Goal: Task Accomplishment & Management: Manage account settings

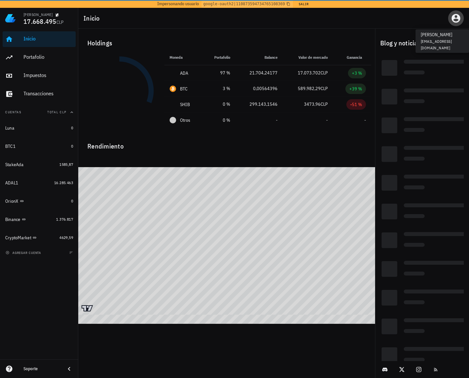
click at [457, 19] on icon "button" at bounding box center [456, 18] width 9 height 9
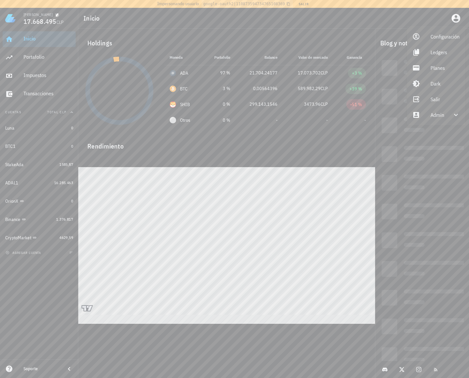
click at [439, 123] on div "Configuración Ledgers Planes Dark Salir Admin" at bounding box center [436, 75] width 58 height 99
click at [439, 119] on div "Admin" at bounding box center [437, 114] width 14 height 13
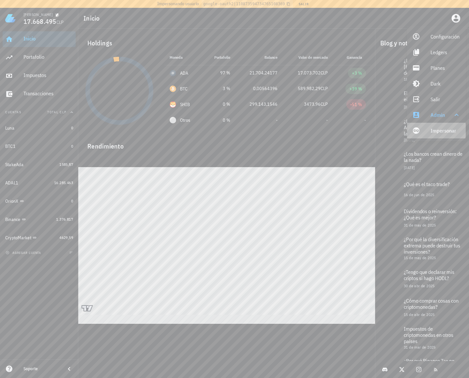
click at [424, 131] on link "Impersonar" at bounding box center [436, 131] width 59 height 16
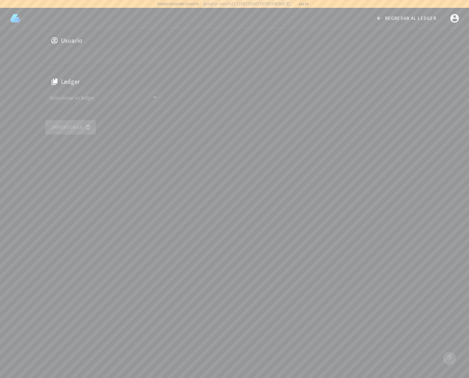
click at [62, 54] on input "text" at bounding box center [103, 56] width 108 height 10
paste input "auth0|68af30ed69e480eb2e813ea0"
type input "auth0|68af30ed69e480eb2e813ea0"
click at [71, 99] on input "Seleccionar un ledger" at bounding box center [99, 97] width 100 height 10
click at [74, 103] on div "cmeu6u7wx002rg6ajhynw3bkq" at bounding box center [109, 103] width 96 height 5
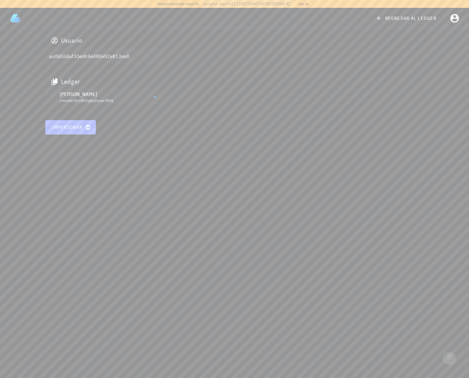
drag, startPoint x: 68, startPoint y: 126, endPoint x: 55, endPoint y: 130, distance: 13.3
click at [67, 126] on span "Impersonar" at bounding box center [71, 127] width 38 height 6
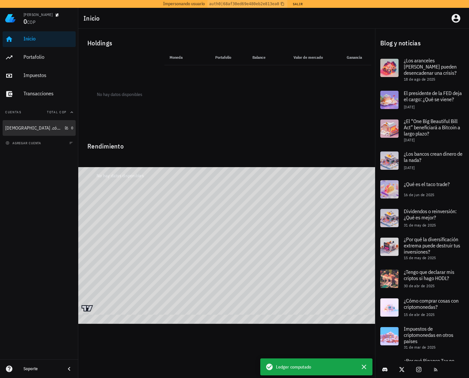
click at [32, 129] on div "[DEMOGRAPHIC_DATA] .cómo Declaracion renta" at bounding box center [33, 128] width 57 height 6
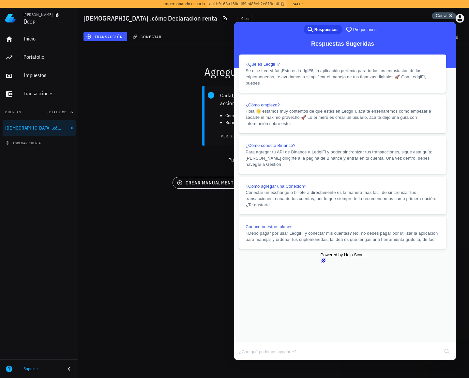
click at [446, 15] on span "Cerrar" at bounding box center [442, 15] width 12 height 5
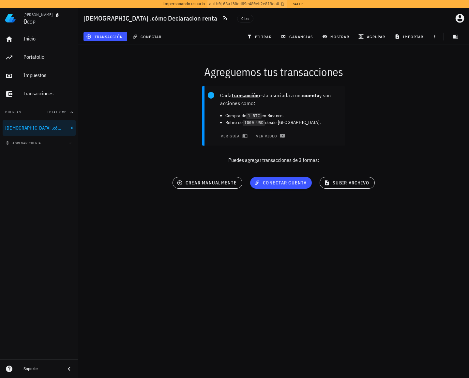
click at [27, 16] on div "[PERSON_NAME]" at bounding box center [37, 14] width 29 height 5
copy div "[PERSON_NAME]"
click at [153, 37] on span "conectar" at bounding box center [148, 36] width 28 height 5
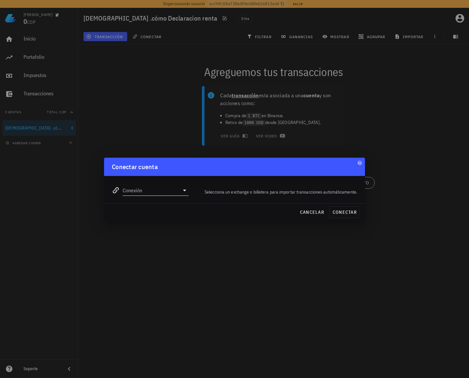
click at [163, 185] on input "Conexión" at bounding box center [151, 190] width 57 height 10
click at [288, 200] on div "Conexión editar Selecciona un exchange o billetera para importar transacciones …" at bounding box center [234, 189] width 261 height 27
drag, startPoint x: 304, startPoint y: 210, endPoint x: 275, endPoint y: 209, distance: 28.4
click at [304, 210] on span "cancelar" at bounding box center [312, 212] width 24 height 6
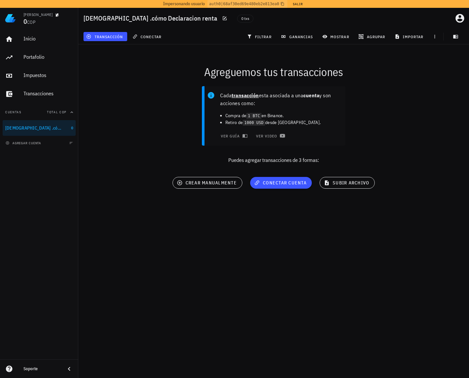
click at [153, 55] on div "Agreguemos tus transacciones Cada transacción esta asociada a una cuenta y son …" at bounding box center [273, 128] width 398 height 177
click at [297, 5] on button "Salir" at bounding box center [298, 4] width 16 height 7
